Goal: Task Accomplishment & Management: Complete application form

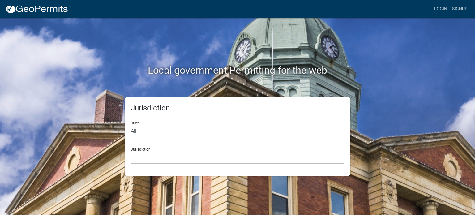
click at [181, 152] on select "Custer County, Colorado Cook County, Georgia Crawford County, Georgia Gilmer Co…" at bounding box center [237, 157] width 213 height 13
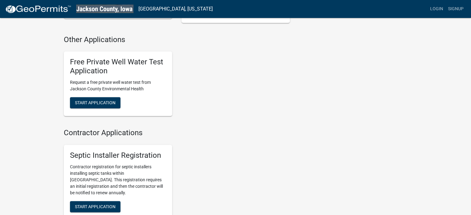
scroll to position [292, 0]
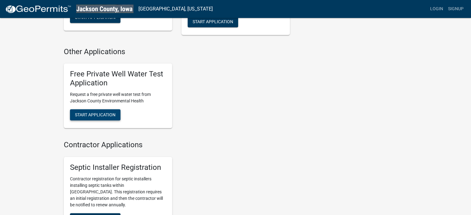
click at [110, 114] on span "Start Application" at bounding box center [95, 114] width 41 height 5
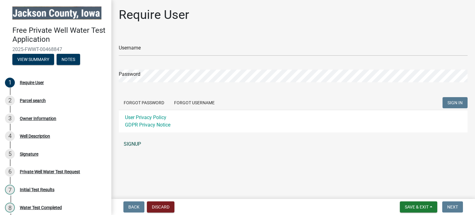
click at [133, 144] on link "SIGNUP" at bounding box center [293, 144] width 349 height 12
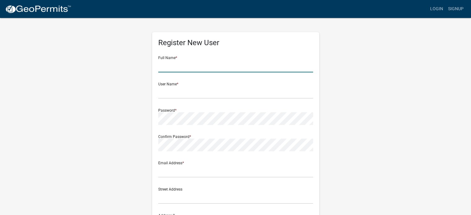
click at [207, 68] on input "text" at bounding box center [235, 66] width 155 height 13
type input "Alicia Michels"
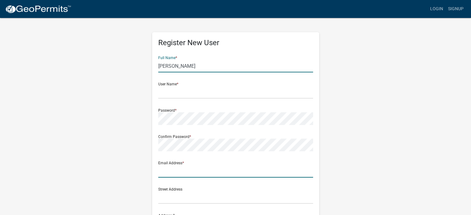
type input "amichels1@live.com"
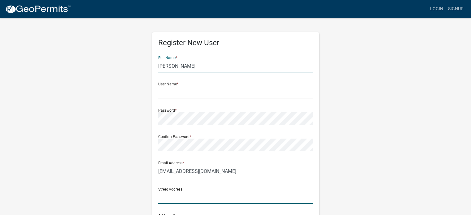
type input "23010 Highway 52"
type input "Bellevue"
type input "IA"
type input "52031"
type input "5635432491"
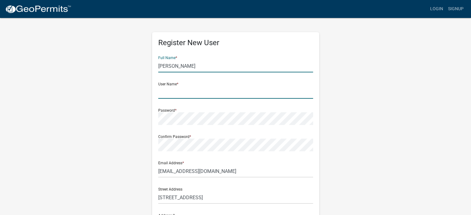
click at [206, 97] on input "text" at bounding box center [235, 92] width 155 height 13
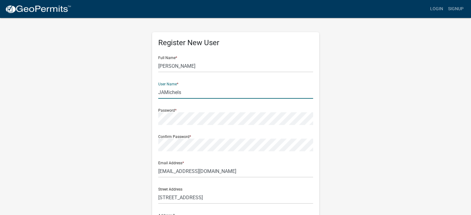
type input "JAMichels"
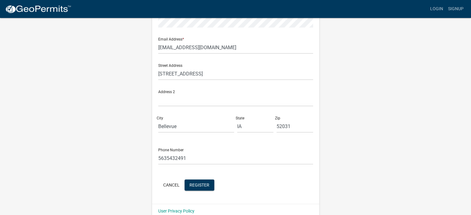
scroll to position [133, 0]
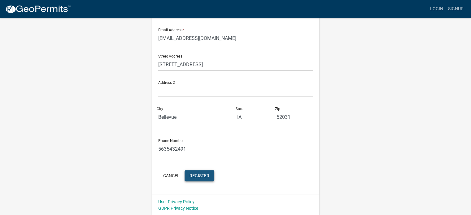
click at [191, 179] on button "Register" at bounding box center [199, 175] width 30 height 11
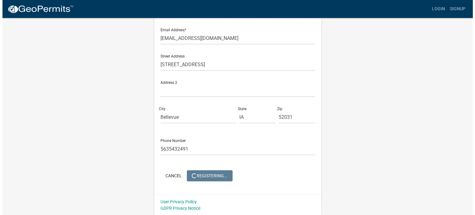
scroll to position [0, 0]
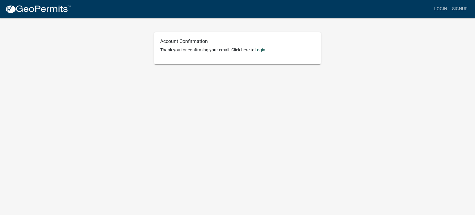
click at [259, 50] on link "Login" at bounding box center [260, 49] width 11 height 5
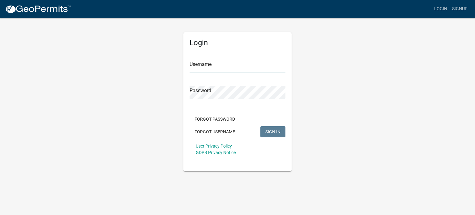
type input "JAMichels"
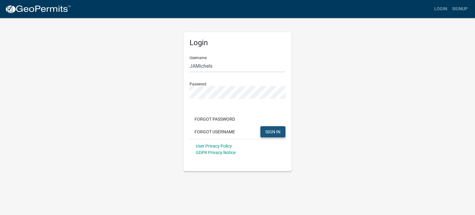
click at [282, 131] on button "SIGN IN" at bounding box center [273, 131] width 25 height 11
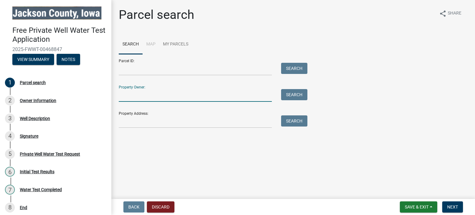
click at [230, 94] on input "Property Owner:" at bounding box center [195, 95] width 153 height 13
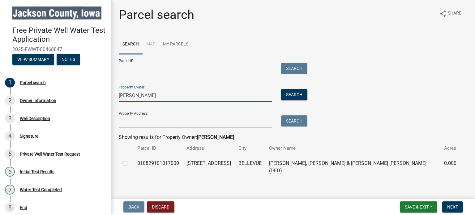
type input "jessie michels"
click at [130, 160] on label at bounding box center [130, 160] width 0 height 0
click at [130, 164] on input "radio" at bounding box center [132, 162] width 4 height 4
radio input "true"
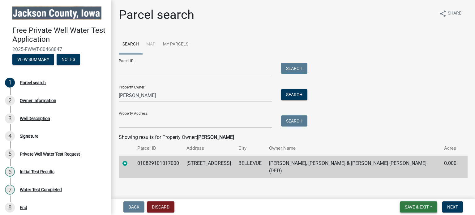
click at [410, 206] on span "Save & Exit" at bounding box center [417, 207] width 24 height 5
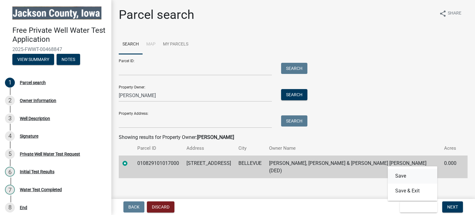
click at [403, 177] on button "Save" at bounding box center [413, 176] width 50 height 15
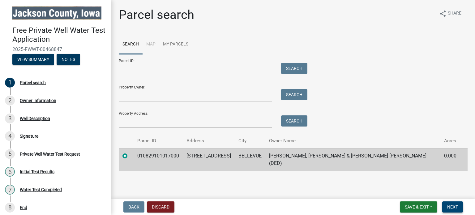
click at [458, 207] on button "Next" at bounding box center [452, 206] width 21 height 11
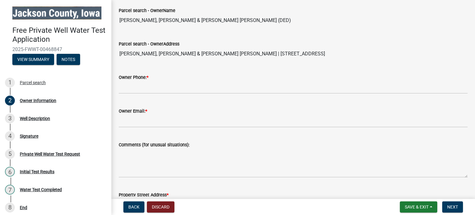
scroll to position [83, 0]
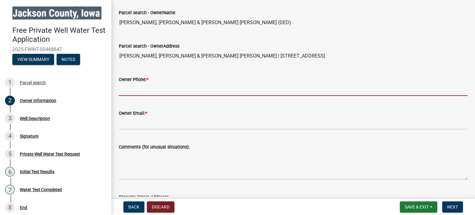
click at [363, 85] on input "Owner Phone: *" at bounding box center [293, 89] width 349 height 13
type input "5635432491"
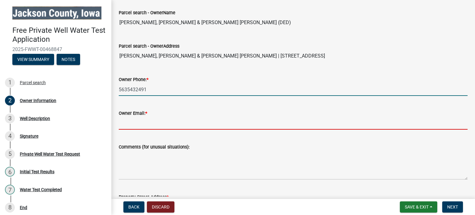
type input "amichels1@live.com"
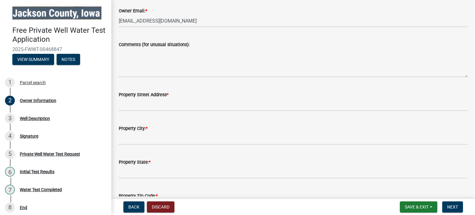
scroll to position [204, 0]
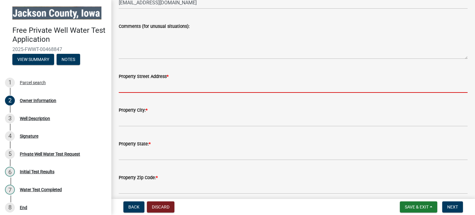
click at [301, 83] on input "Property Street Address *" at bounding box center [293, 86] width 349 height 13
type input "23010 Highway 52"
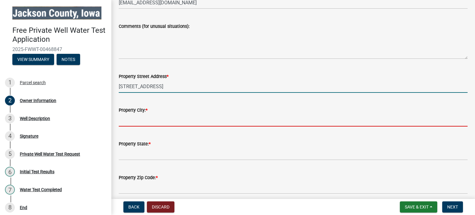
type input "Bellevue"
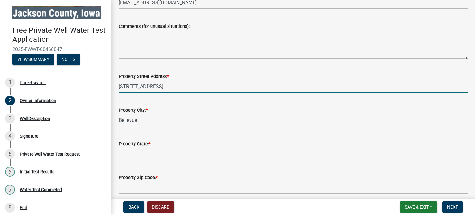
type input "IA"
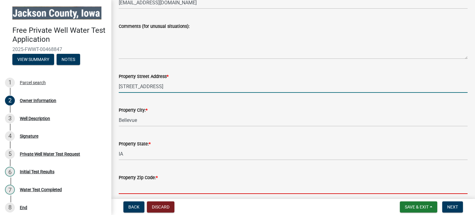
type input "52031"
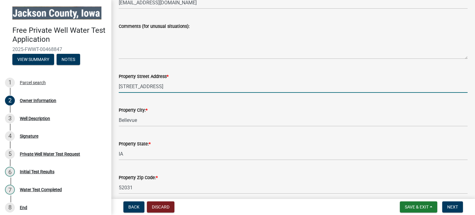
scroll to position [230, 0]
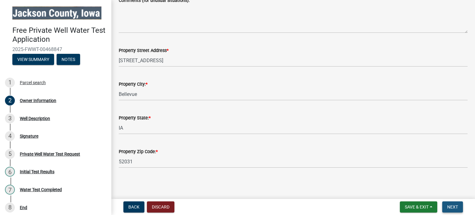
click at [462, 205] on button "Next" at bounding box center [452, 206] width 21 height 11
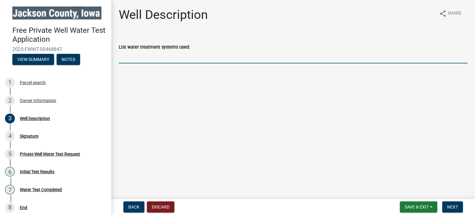
click at [330, 57] on input "List water treatment systems used:" at bounding box center [293, 57] width 349 height 13
click at [329, 59] on input "List water treatment systems used:" at bounding box center [293, 57] width 349 height 13
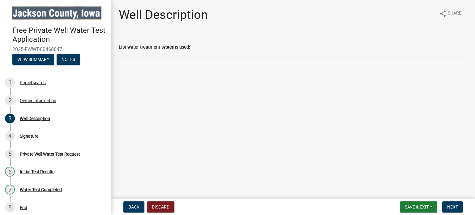
click at [472, 28] on div "Well Description share Share List water treatment systems used:" at bounding box center [293, 40] width 364 height 67
drag, startPoint x: 472, startPoint y: 28, endPoint x: 475, endPoint y: 23, distance: 5.3
click at [475, 23] on div "Well Description share Share List water treatment systems used:" at bounding box center [293, 40] width 364 height 67
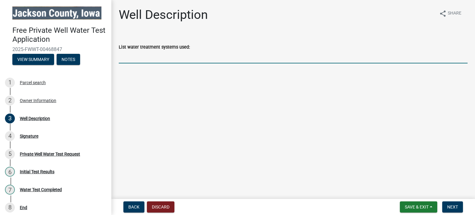
click at [424, 55] on input "List water treatment systems used:" at bounding box center [293, 57] width 349 height 13
click at [126, 58] on input "refrigerator purifier" at bounding box center [293, 57] width 349 height 13
type input "refridgerator purifier"
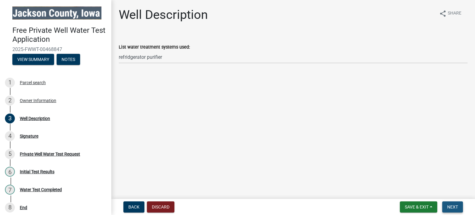
click at [455, 209] on span "Next" at bounding box center [452, 207] width 11 height 5
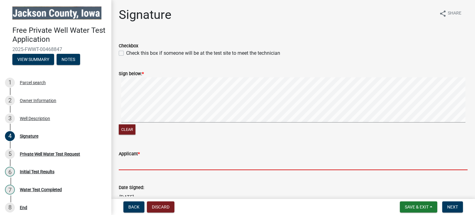
click at [167, 162] on input "Applicant *" at bounding box center [293, 163] width 349 height 13
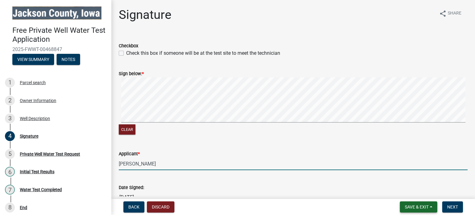
type input "Alicia Michels"
click at [408, 209] on span "Save & Exit" at bounding box center [417, 207] width 24 height 5
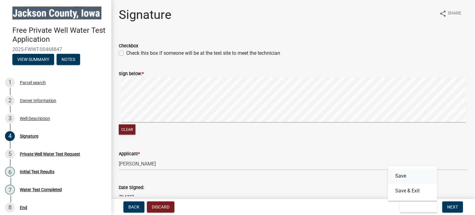
click at [403, 180] on button "Save" at bounding box center [413, 176] width 50 height 15
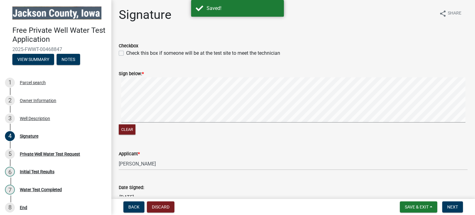
scroll to position [36, 0]
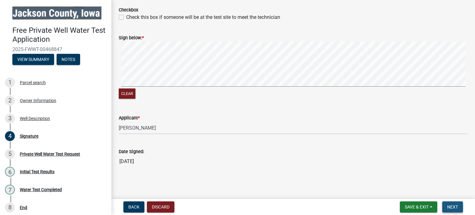
click at [451, 207] on span "Next" at bounding box center [452, 207] width 11 height 5
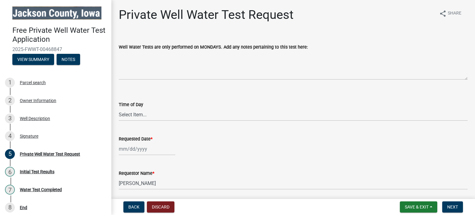
click at [191, 108] on div "Time of Day" at bounding box center [293, 104] width 349 height 7
click at [190, 108] on select "Select Item... AM PM" at bounding box center [293, 114] width 349 height 13
click at [188, 112] on select "Select Item... AM PM" at bounding box center [293, 114] width 349 height 13
